Goal: Find specific page/section: Find specific page/section

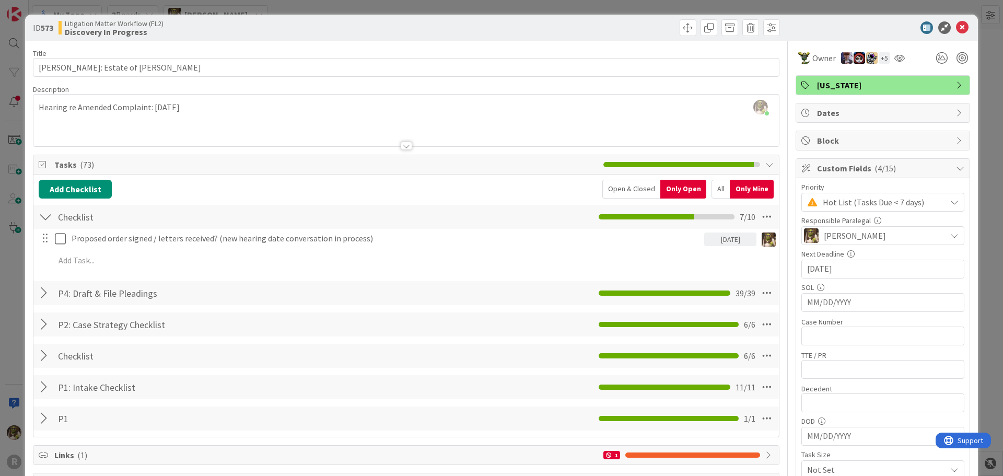
scroll to position [940, 0]
click at [960, 29] on icon at bounding box center [962, 27] width 13 height 13
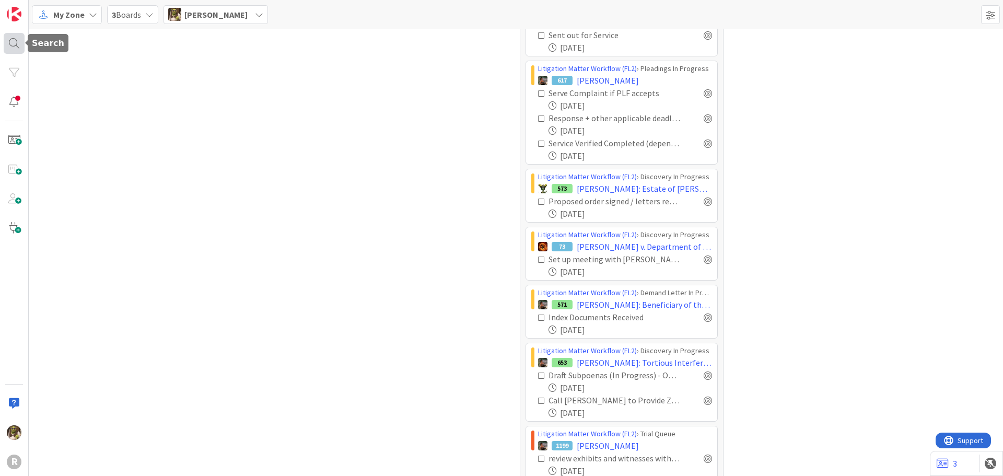
click at [13, 40] on div at bounding box center [14, 43] width 21 height 21
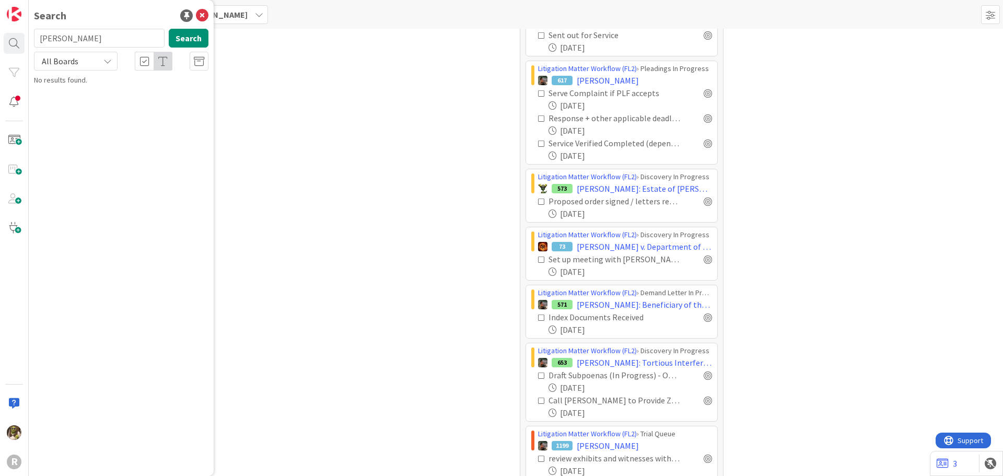
drag, startPoint x: 72, startPoint y: 36, endPoint x: -1, endPoint y: 45, distance: 73.7
click at [0, 45] on html "R Search [PERSON_NAME] Search All Boards No results found. My Zone 3 Boards [PE…" at bounding box center [501, 238] width 1003 height 476
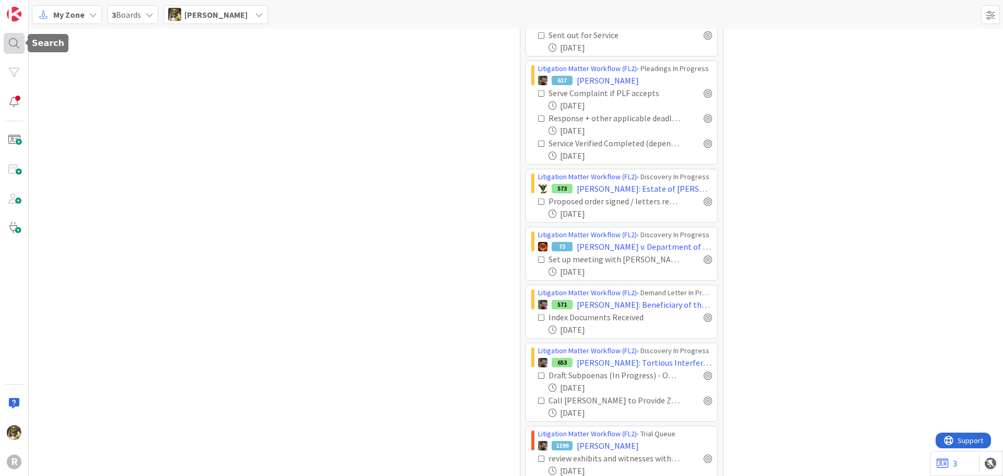
click at [20, 39] on div at bounding box center [14, 43] width 21 height 21
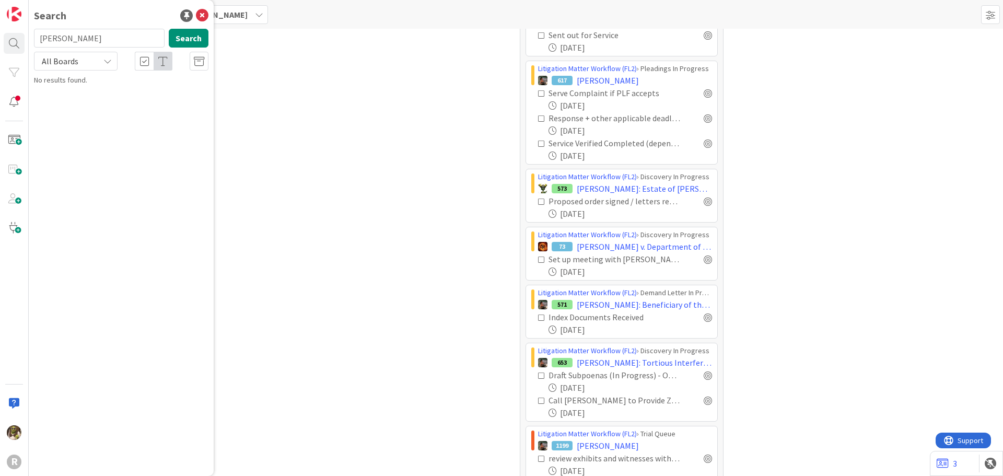
drag, startPoint x: 56, startPoint y: 43, endPoint x: 36, endPoint y: 43, distance: 20.9
click at [37, 43] on input "[PERSON_NAME]" at bounding box center [99, 38] width 131 height 19
type input "[PERSON_NAME]"
click at [134, 97] on span "425 - [PERSON_NAME]; Estate of [PERSON_NAME]" at bounding box center [111, 107] width 124 height 20
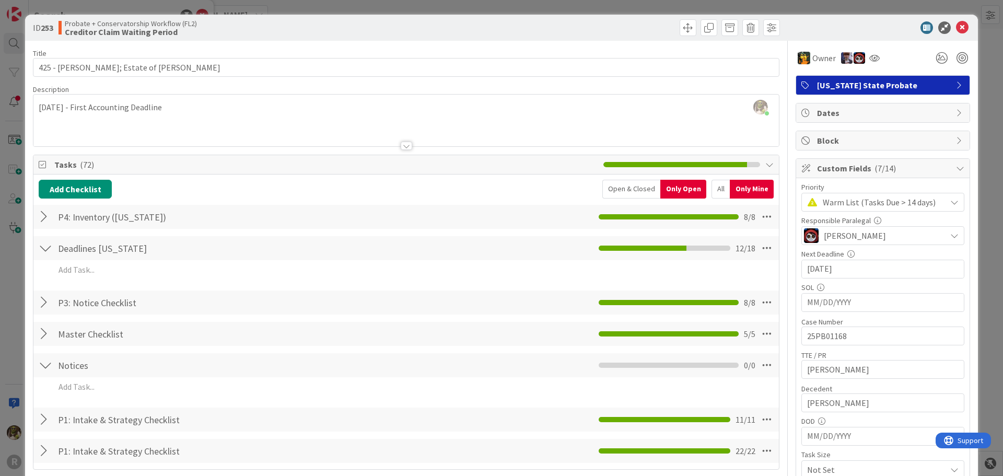
click at [612, 189] on div "Open & Closed" at bounding box center [631, 189] width 58 height 19
click at [711, 187] on div "All" at bounding box center [720, 189] width 18 height 19
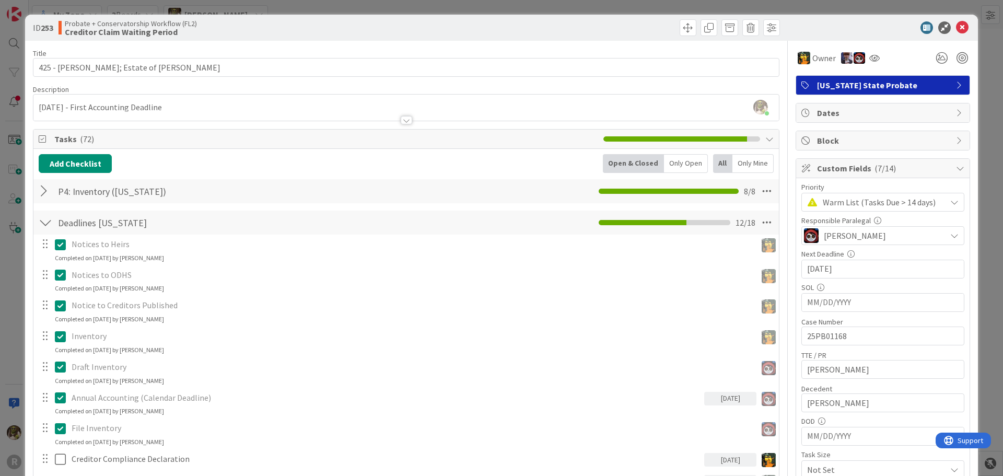
click at [961, 27] on icon at bounding box center [962, 27] width 13 height 13
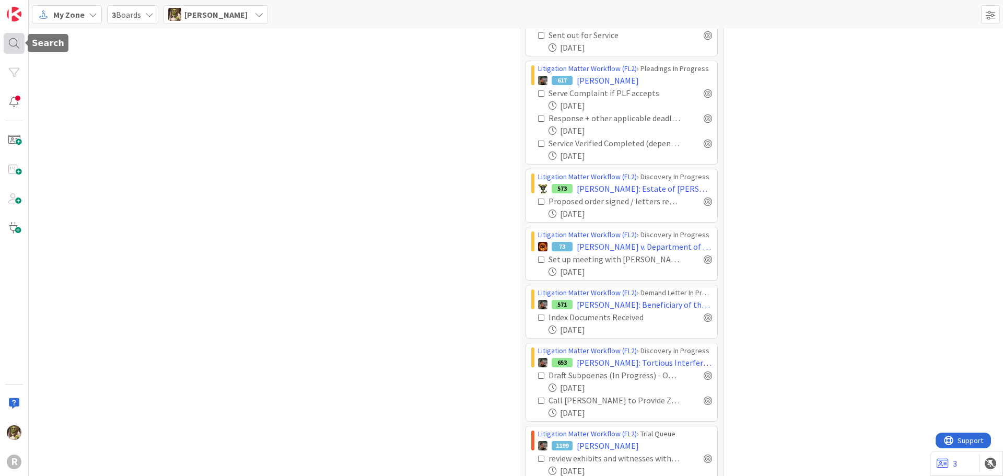
click at [11, 43] on div at bounding box center [14, 43] width 21 height 21
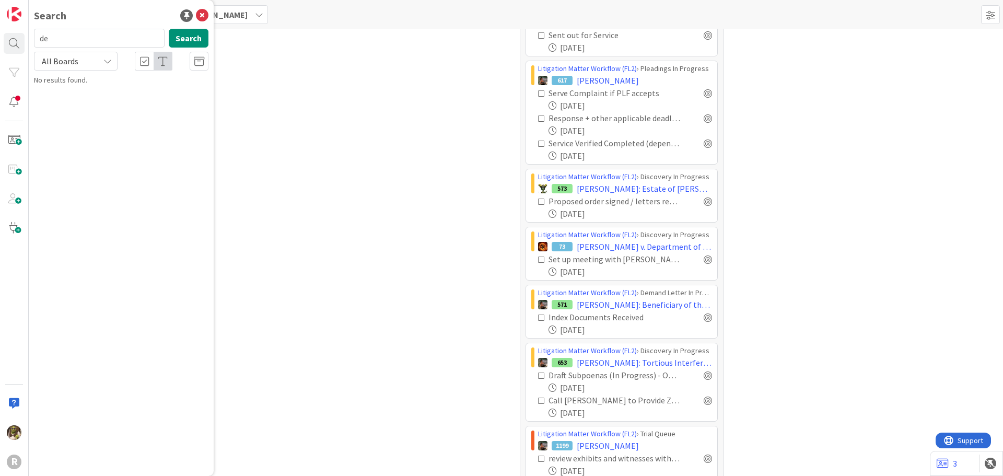
type input "d"
click at [66, 47] on div "plag Search" at bounding box center [121, 40] width 187 height 23
click at [68, 42] on input "plag" at bounding box center [99, 38] width 131 height 19
type input "[PERSON_NAME]"
click at [97, 93] on div "Litigation Matter Workflow (FL2) › Mediation/Settlement in Progress" at bounding box center [129, 86] width 160 height 19
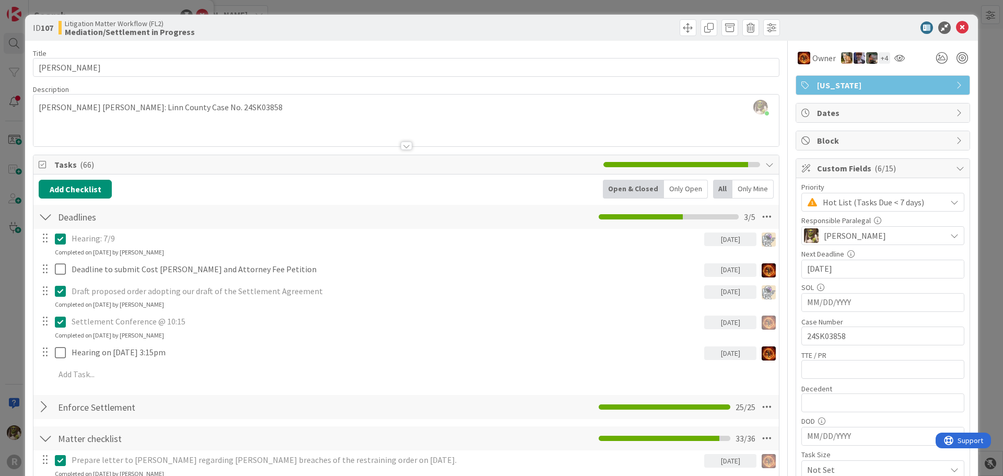
click at [623, 182] on div "Open & Closed" at bounding box center [633, 189] width 61 height 19
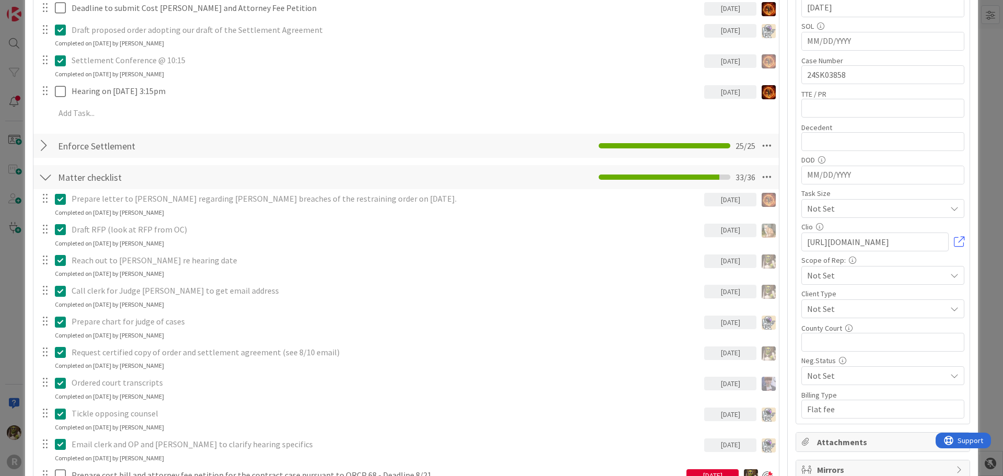
scroll to position [52, 0]
